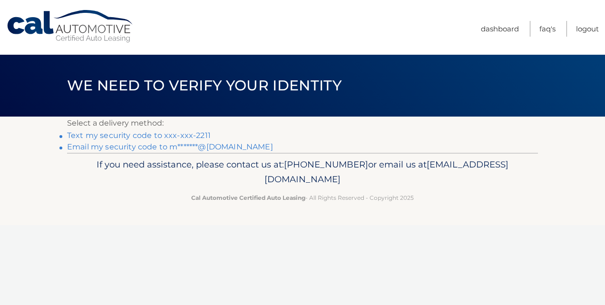
click at [183, 133] on link "Text my security code to xxx-xxx-2211" at bounding box center [139, 135] width 144 height 9
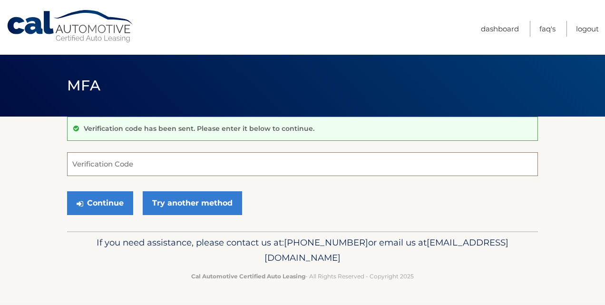
click at [140, 157] on input "Verification Code" at bounding box center [302, 164] width 471 height 24
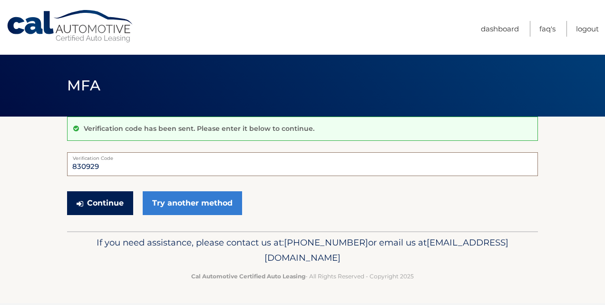
type input "830929"
click at [110, 211] on button "Continue" at bounding box center [100, 203] width 66 height 24
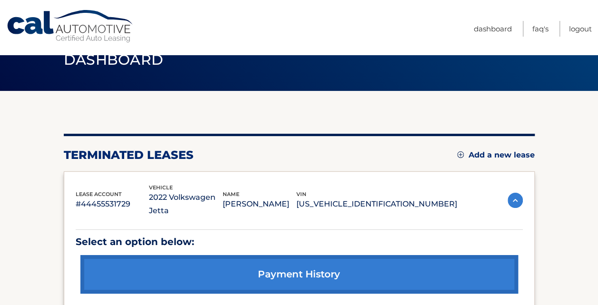
scroll to position [13, 0]
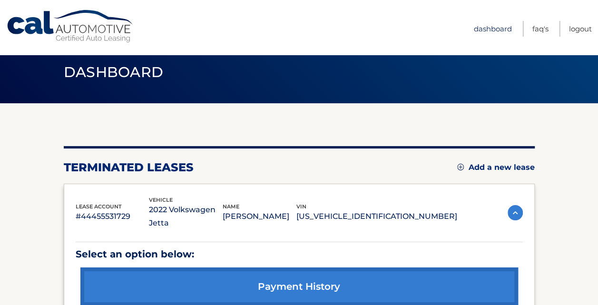
click at [491, 29] on link "Dashboard" at bounding box center [492, 29] width 38 height 16
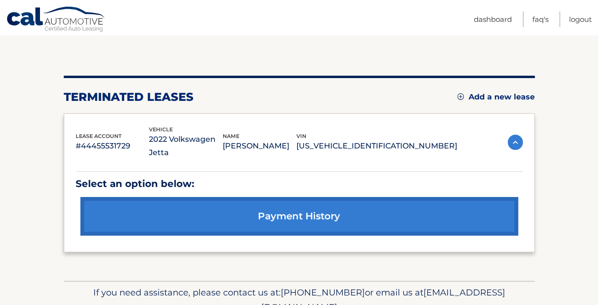
scroll to position [117, 0]
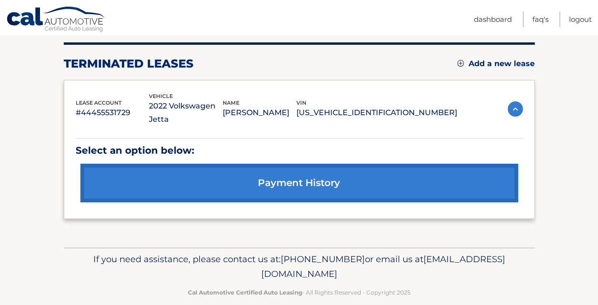
click at [518, 107] on img at bounding box center [514, 108] width 15 height 15
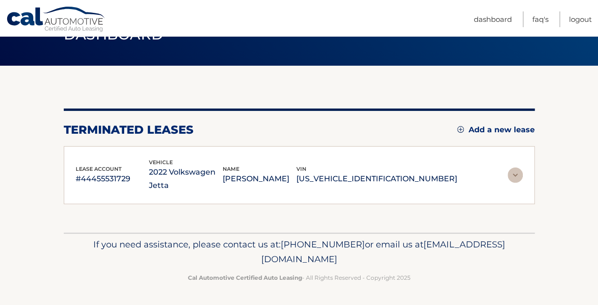
scroll to position [37, 0]
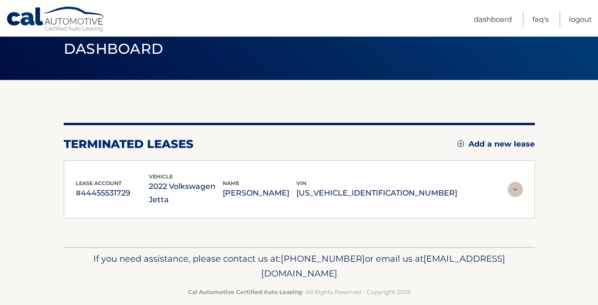
click at [487, 144] on link "Add a new lease" at bounding box center [495, 144] width 77 height 10
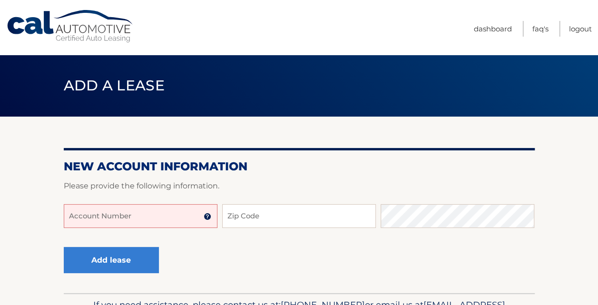
click at [104, 219] on input "Account Number" at bounding box center [141, 216] width 154 height 24
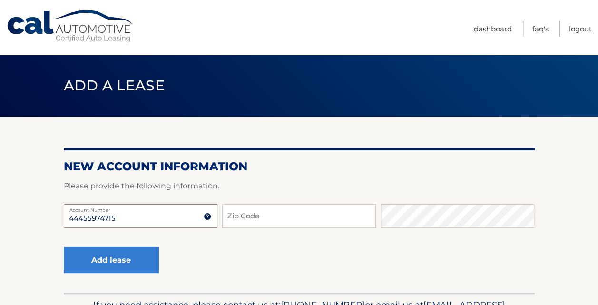
type input "44455974715"
click at [259, 213] on input "Zip Code" at bounding box center [299, 216] width 154 height 24
type input "11735"
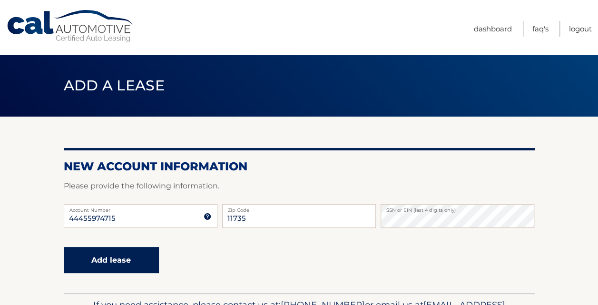
click at [131, 269] on button "Add lease" at bounding box center [111, 260] width 95 height 26
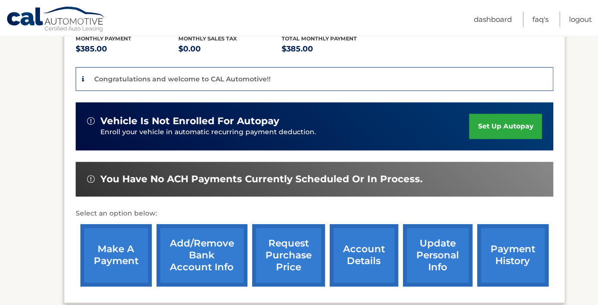
scroll to position [232, 0]
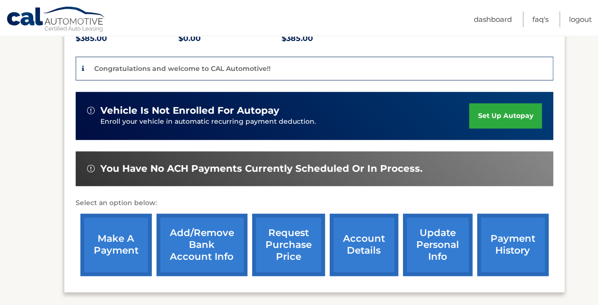
click at [187, 246] on link "Add/Remove bank account info" at bounding box center [201, 244] width 91 height 62
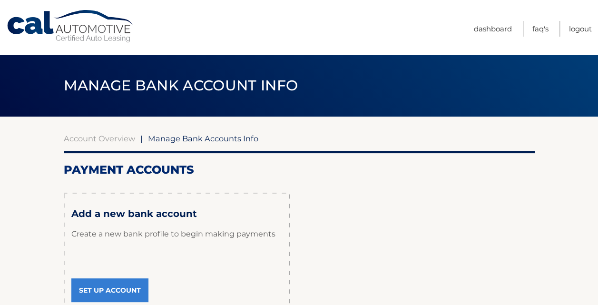
click at [87, 145] on div "Account Overview | Manage Bank Accounts Info Payment Accounts × Review Your Inf…" at bounding box center [299, 239] width 471 height 211
click at [88, 136] on link "Account Overview" at bounding box center [99, 139] width 71 height 10
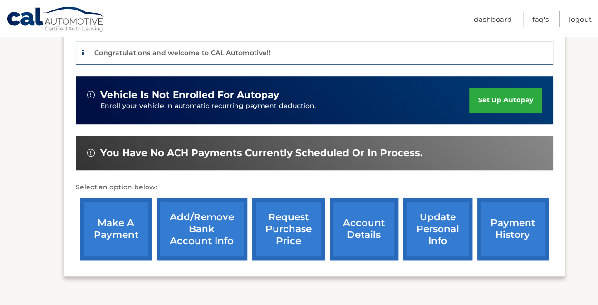
scroll to position [257, 0]
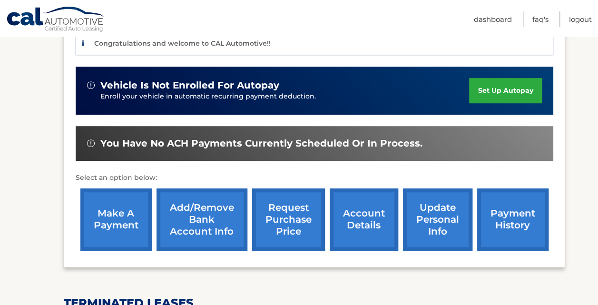
click at [505, 206] on link "payment history" at bounding box center [512, 219] width 71 height 62
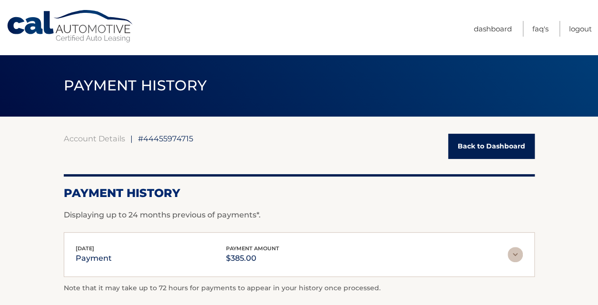
click at [516, 259] on img at bounding box center [514, 254] width 15 height 15
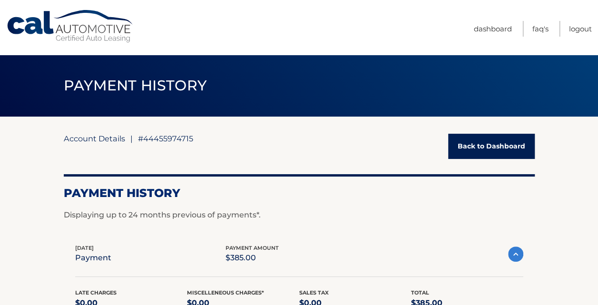
click at [104, 138] on link "Account Details" at bounding box center [94, 139] width 61 height 10
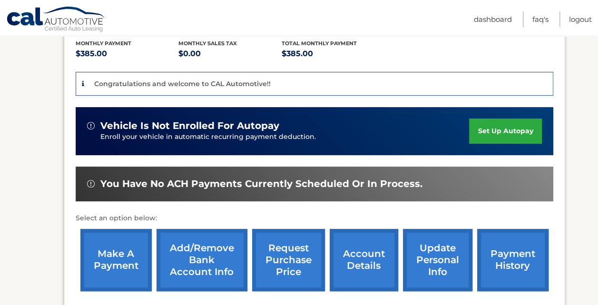
scroll to position [219, 0]
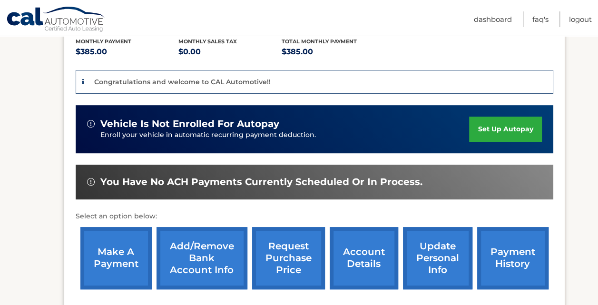
click at [436, 246] on link "update personal info" at bounding box center [437, 258] width 69 height 62
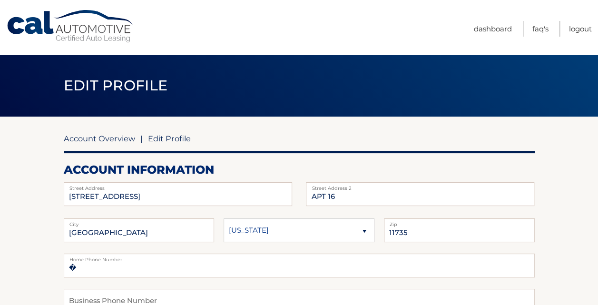
click at [91, 142] on link "Account Overview" at bounding box center [99, 139] width 71 height 10
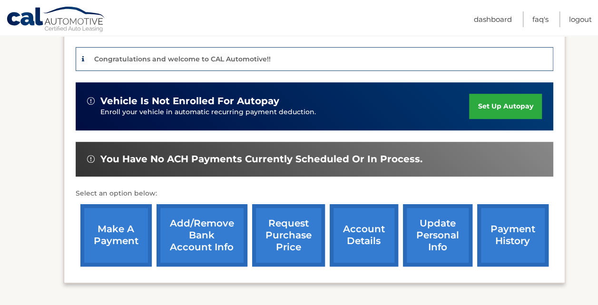
scroll to position [253, 0]
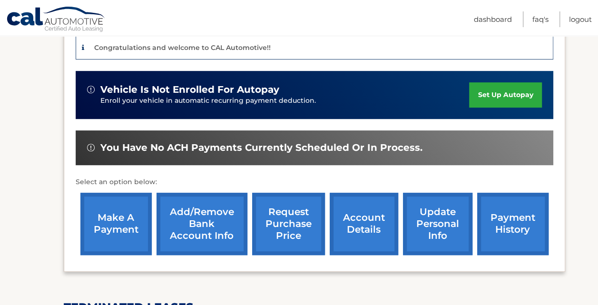
click at [119, 210] on link "make a payment" at bounding box center [115, 224] width 71 height 62
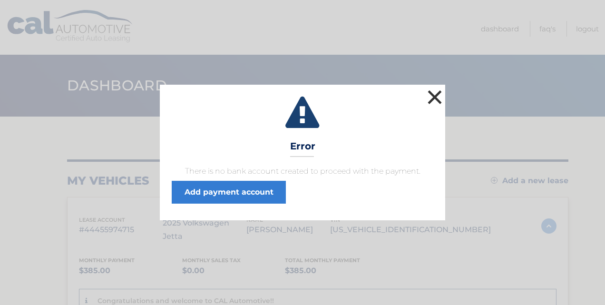
click at [436, 99] on button "×" at bounding box center [434, 96] width 19 height 19
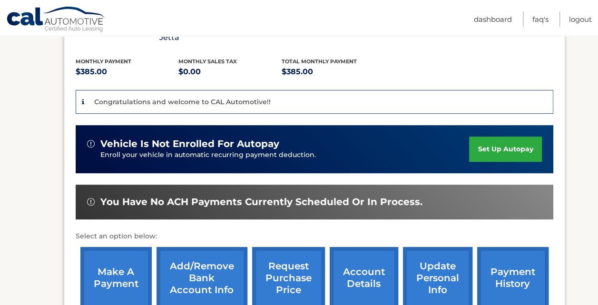
scroll to position [222, 0]
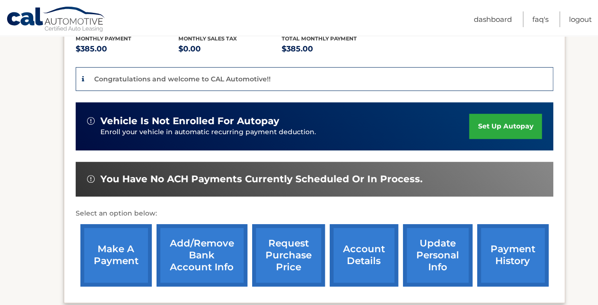
click at [439, 245] on link "update personal info" at bounding box center [437, 255] width 69 height 62
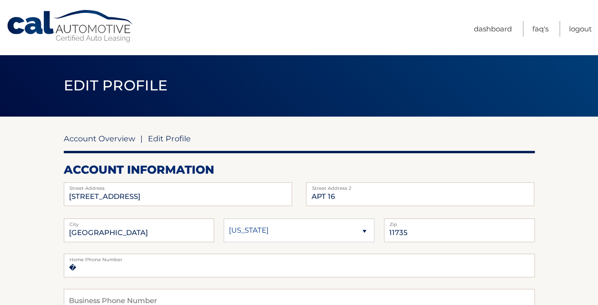
click at [95, 138] on link "Account Overview" at bounding box center [99, 139] width 71 height 10
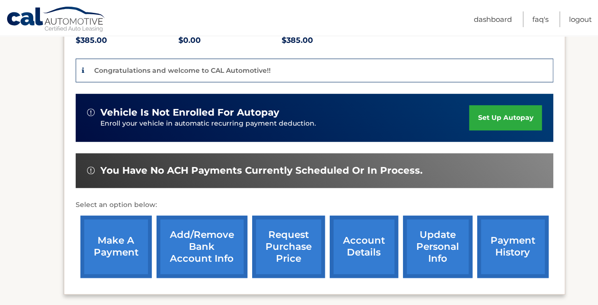
scroll to position [247, 0]
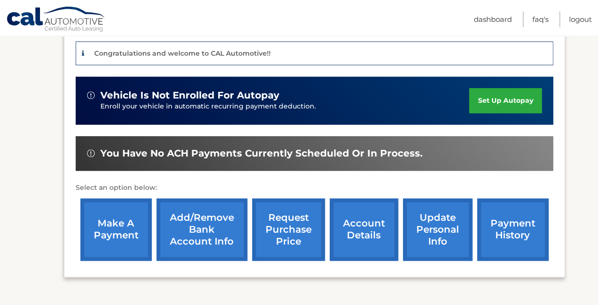
click at [207, 224] on link "Add/Remove bank account info" at bounding box center [201, 229] width 91 height 62
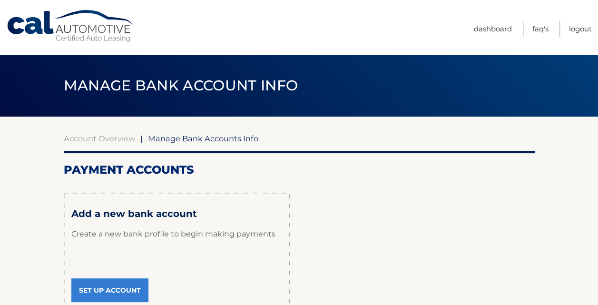
click at [223, 141] on span "Manage Bank Accounts Info" at bounding box center [203, 139] width 110 height 10
click at [174, 140] on span "Manage Bank Accounts Info" at bounding box center [203, 139] width 110 height 10
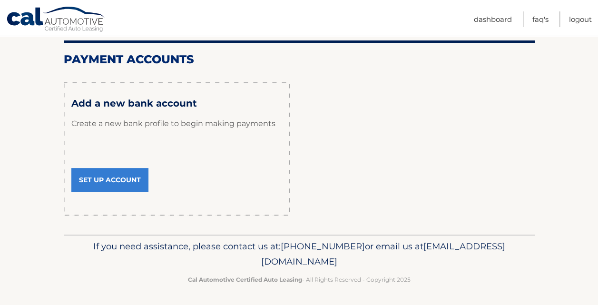
scroll to position [112, 0]
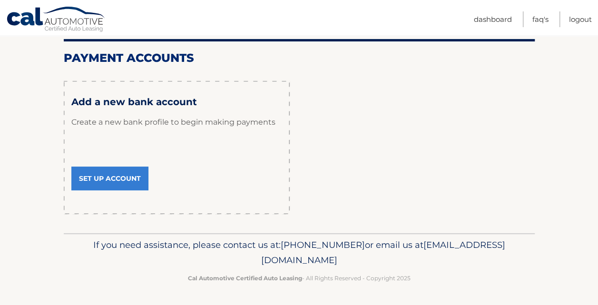
click at [100, 181] on link "Set Up Account" at bounding box center [109, 178] width 77 height 24
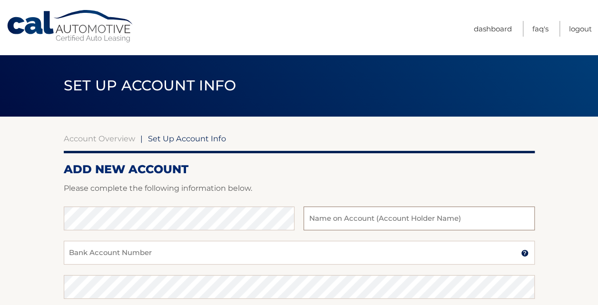
click at [319, 223] on input "text" at bounding box center [418, 218] width 231 height 24
type input "Maria Speirs"
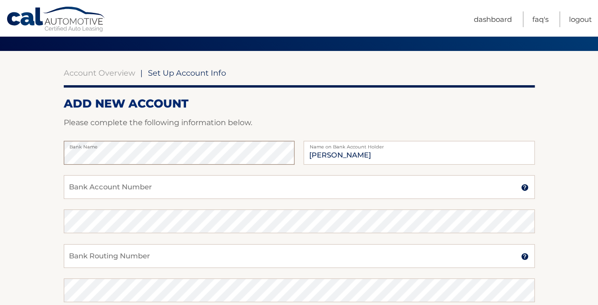
scroll to position [73, 0]
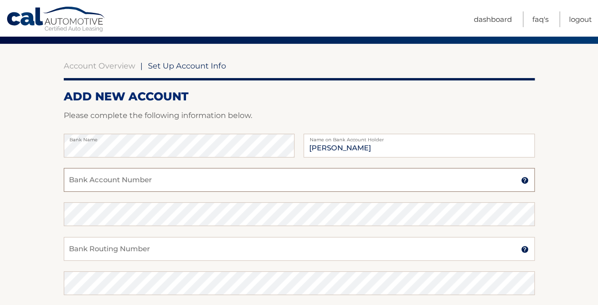
click at [184, 181] on input "Bank Account Number" at bounding box center [299, 180] width 471 height 24
type input "8121339919"
click at [156, 247] on input "Bank Routing Number" at bounding box center [299, 249] width 471 height 24
type input "221472815"
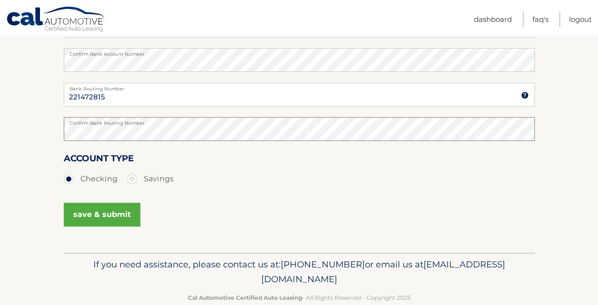
scroll to position [233, 0]
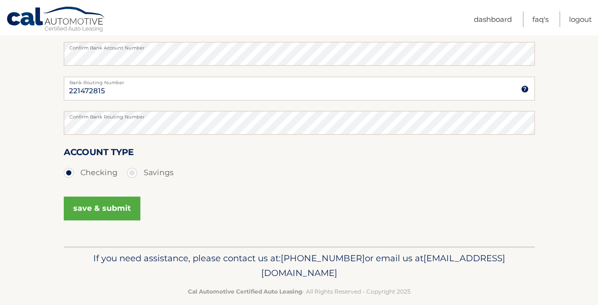
click at [114, 202] on button "save & submit" at bounding box center [102, 208] width 77 height 24
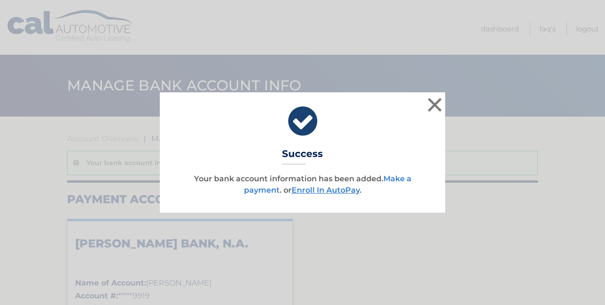
click at [405, 178] on link "Make a payment" at bounding box center [327, 184] width 167 height 20
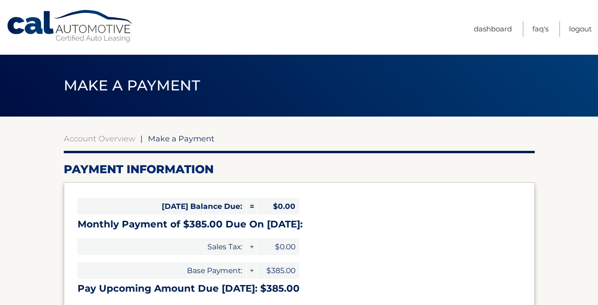
select select "YTIyYjNhM2EtZTgxNy00ZWM4LWE0NTEtZDdhMjE5Yzg5Nzc3"
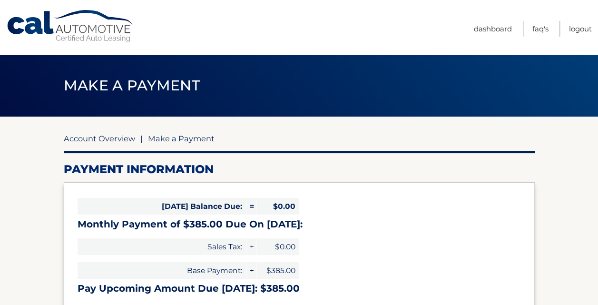
click at [87, 142] on link "Account Overview" at bounding box center [99, 139] width 71 height 10
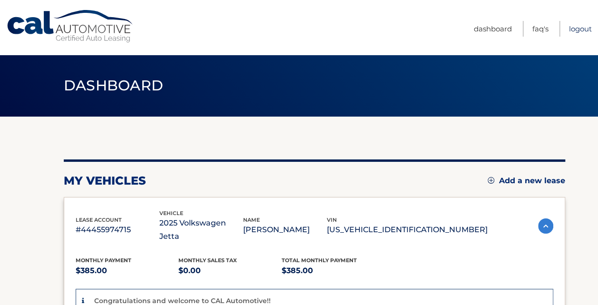
click at [583, 29] on link "Logout" at bounding box center [580, 29] width 23 height 16
